Goal: Register for event/course

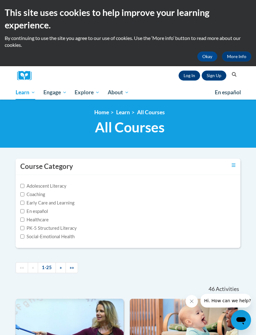
click at [203, 59] on button "Okay" at bounding box center [207, 57] width 20 height 10
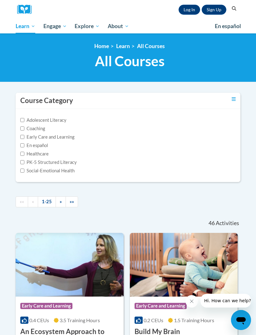
click at [21, 137] on input "Early Care and Learning" at bounding box center [22, 137] width 4 height 4
checkbox input "true"
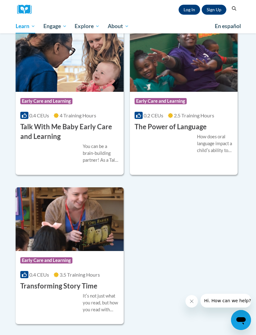
scroll to position [1295, 0]
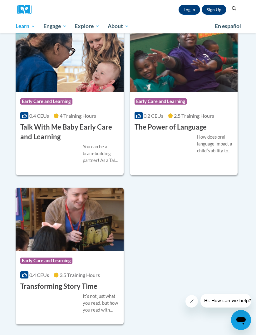
click at [77, 123] on h3 "Talk With Me Baby Early Care and Learning" at bounding box center [69, 131] width 99 height 19
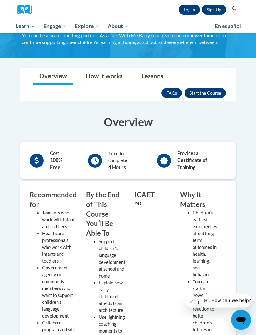
scroll to position [67, 0]
click at [203, 91] on button "Enroll" at bounding box center [206, 93] width 42 height 10
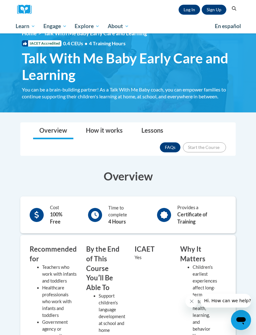
scroll to position [0, 0]
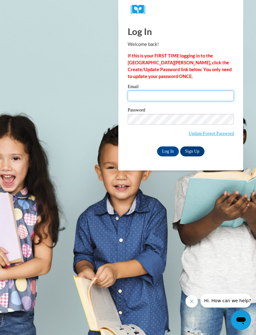
click at [140, 100] on input "Email" at bounding box center [181, 96] width 106 height 11
type input "gatescarmela@yahoo"
click at [178, 92] on input "gatescarmela@yahoo" at bounding box center [181, 96] width 106 height 11
click at [176, 97] on input "gatescarmela@yahoo" at bounding box center [181, 96] width 106 height 11
